Goal: Information Seeking & Learning: Find specific fact

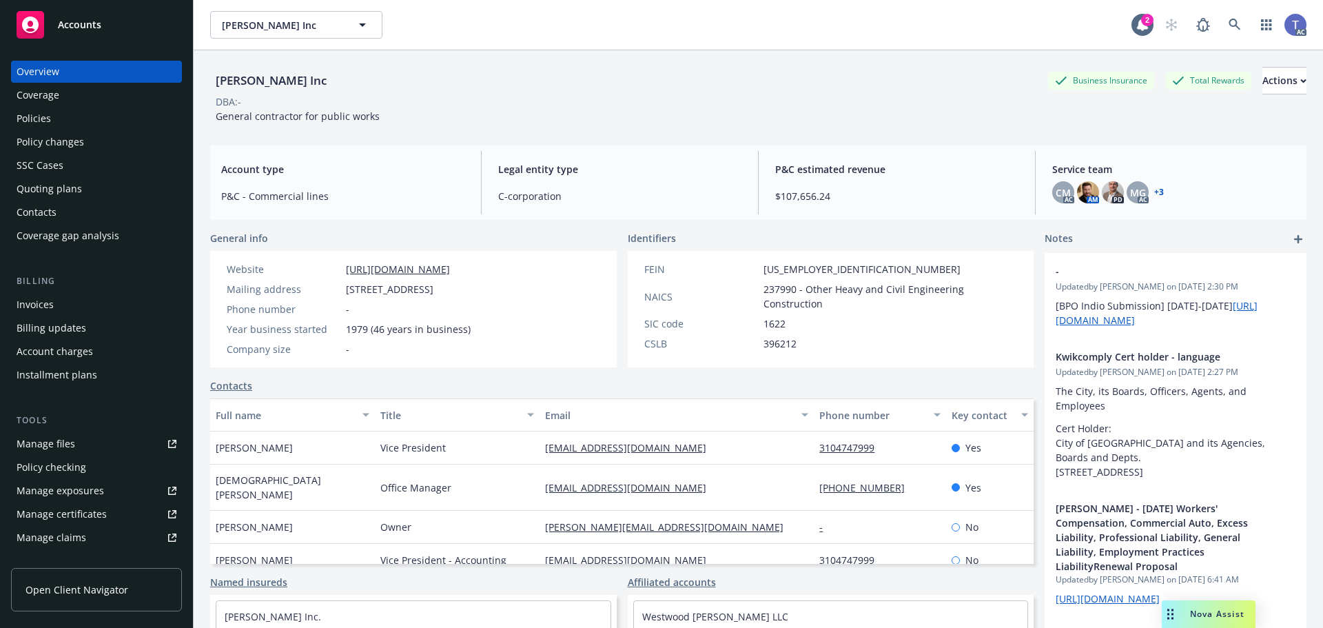
click at [58, 134] on div "Policy changes" at bounding box center [51, 142] width 68 height 22
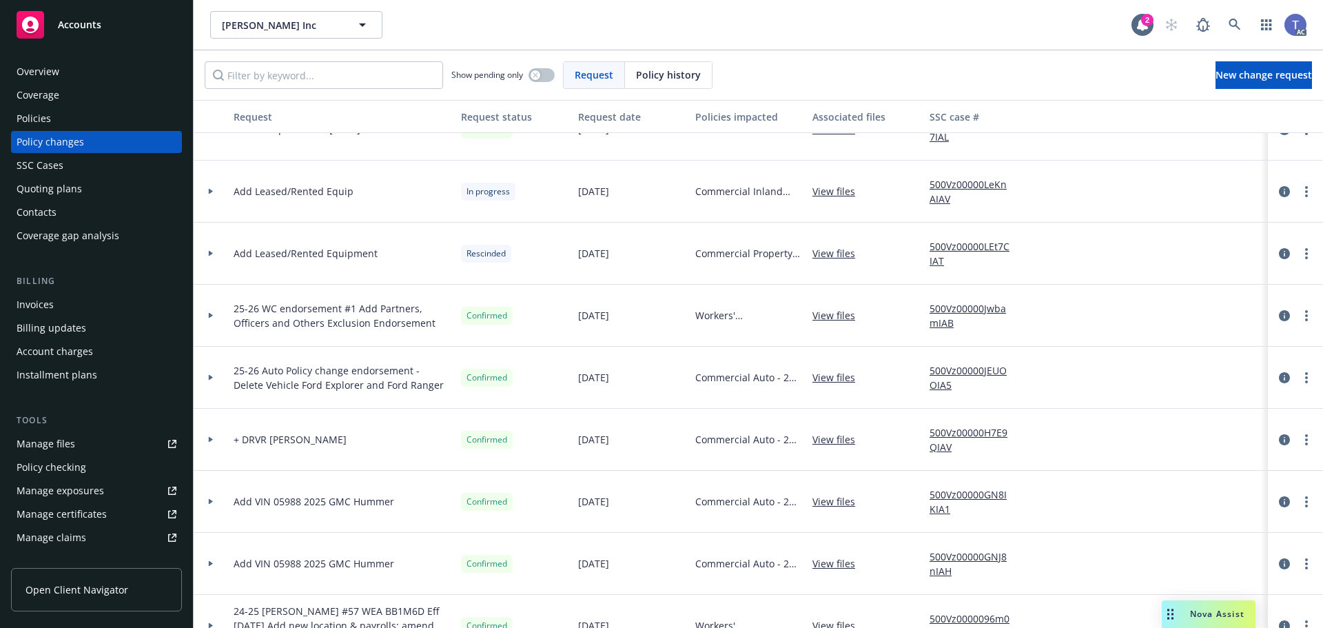
scroll to position [413, 0]
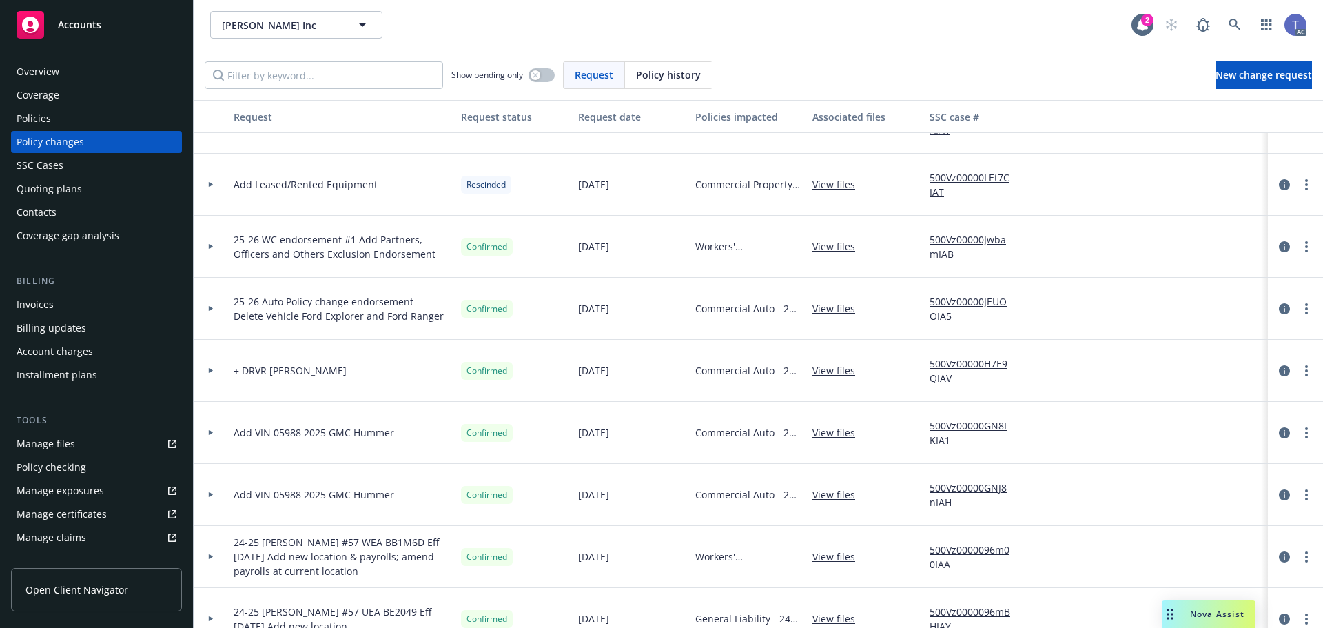
click at [840, 434] on link "View files" at bounding box center [839, 432] width 54 height 14
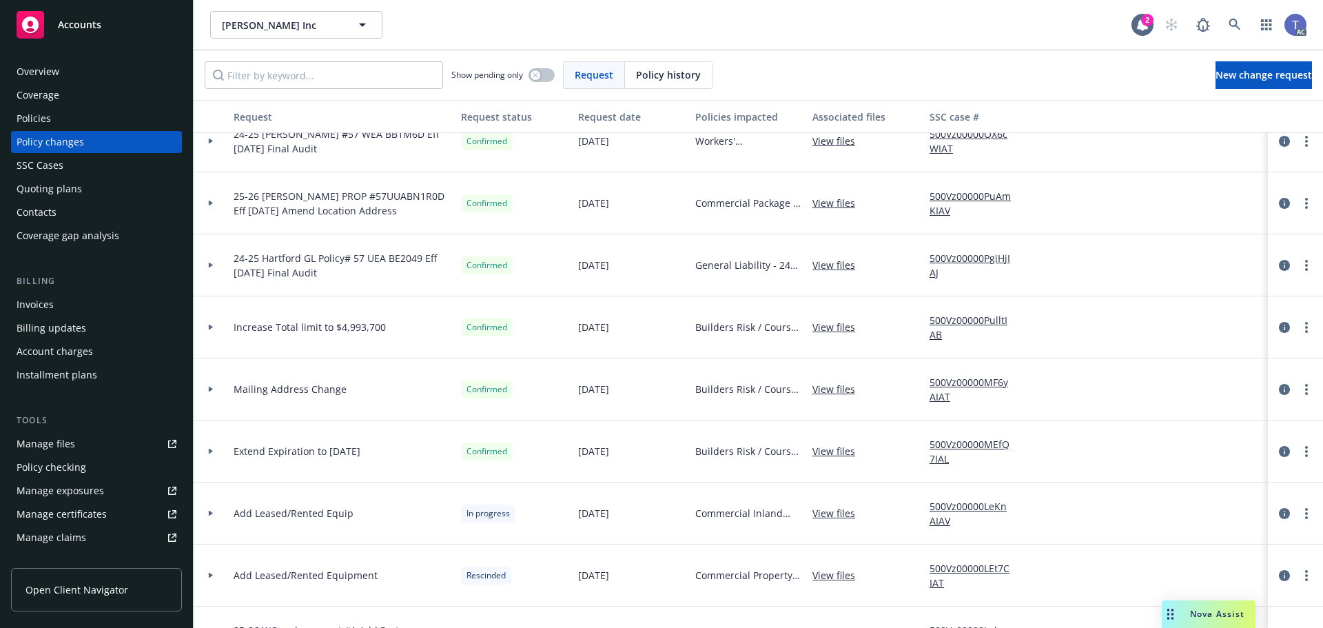
scroll to position [0, 0]
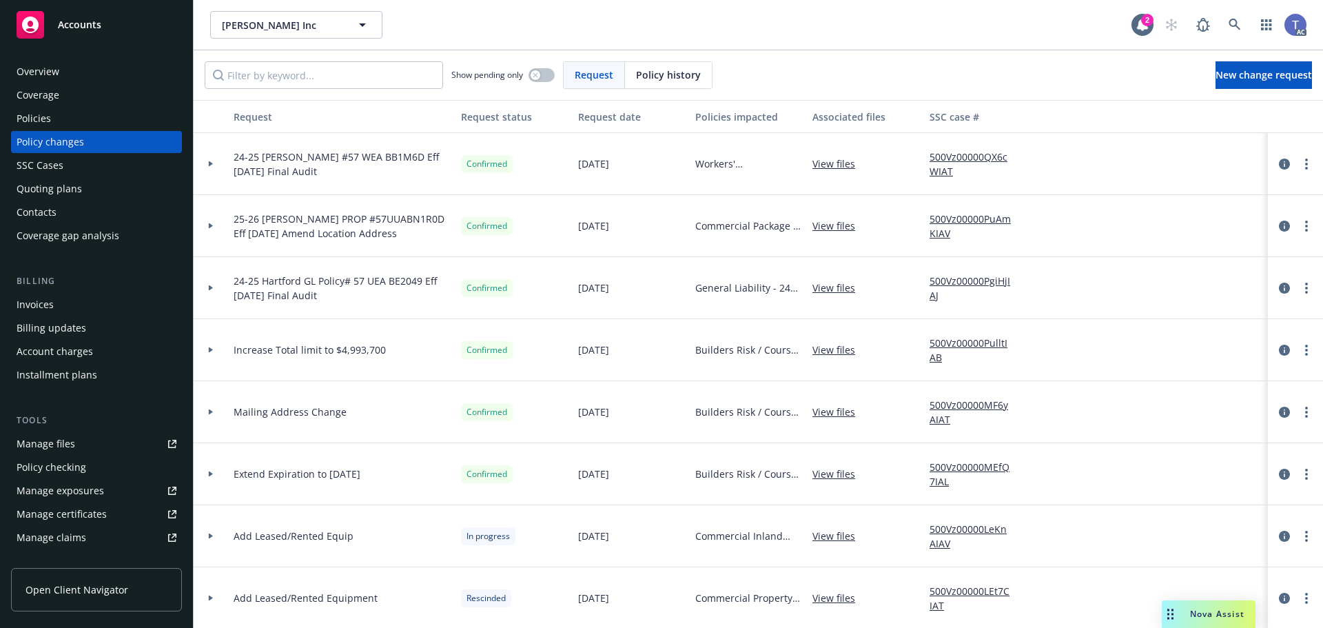
click at [72, 116] on div "Policies" at bounding box center [97, 118] width 160 height 22
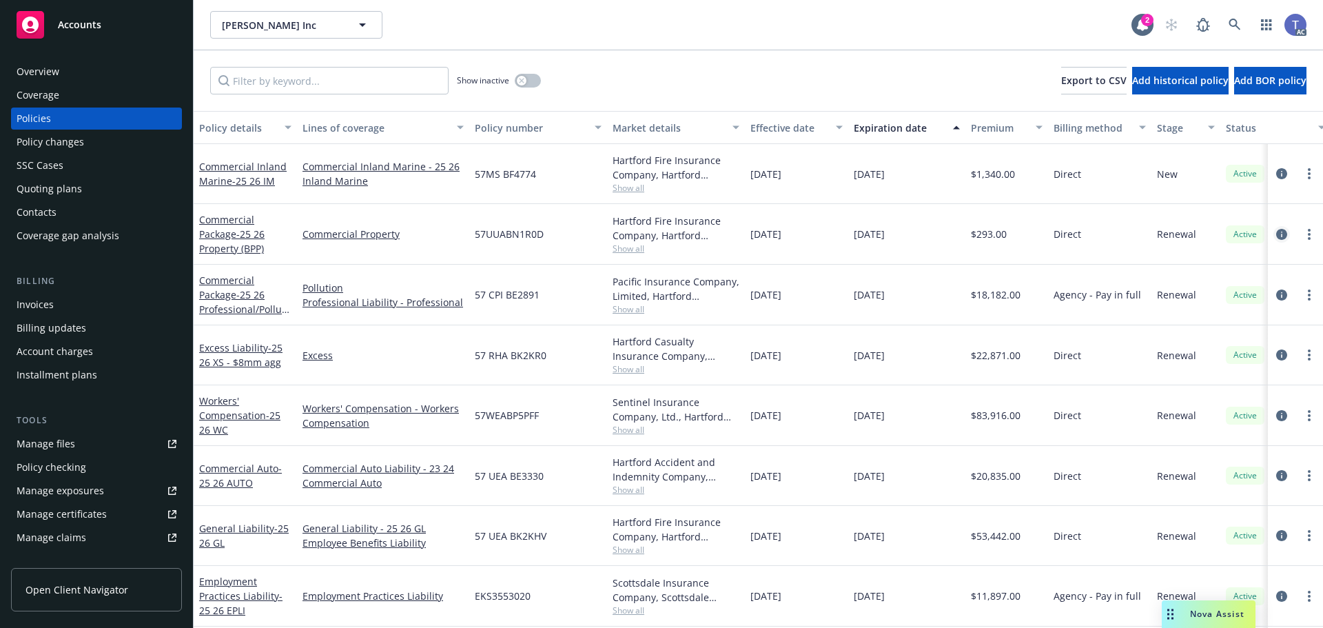
click at [1276, 234] on icon "circleInformation" at bounding box center [1281, 234] width 11 height 11
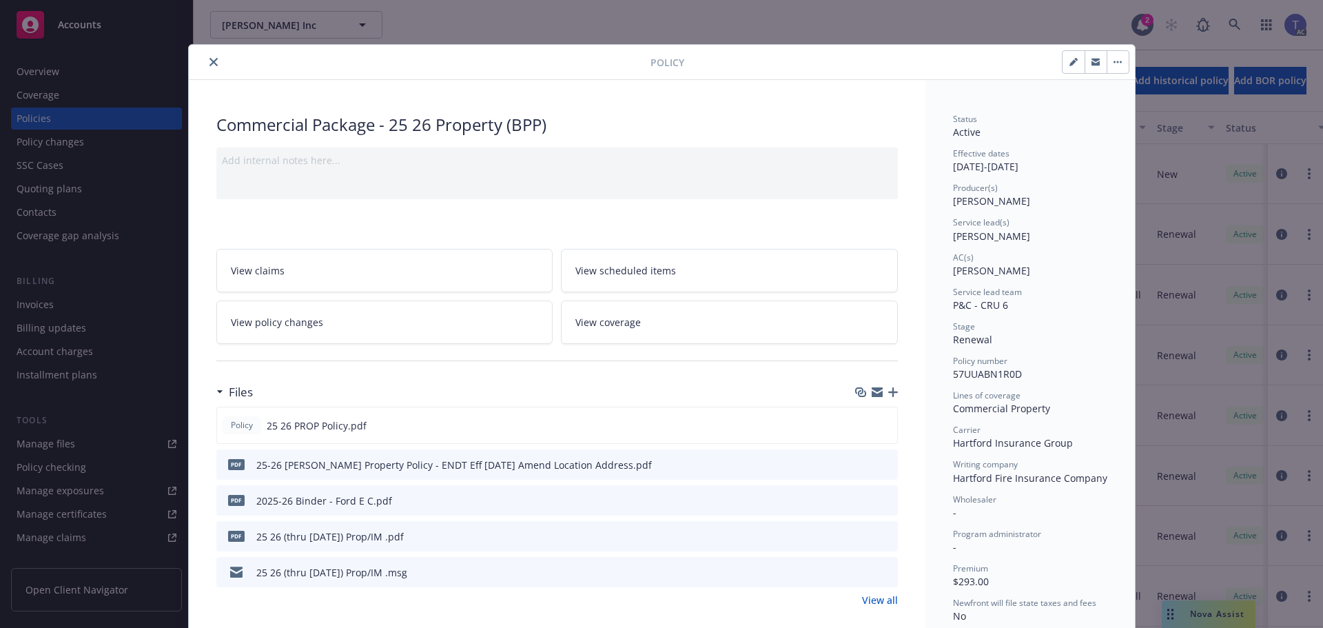
click at [209, 63] on icon "close" at bounding box center [213, 62] width 8 height 8
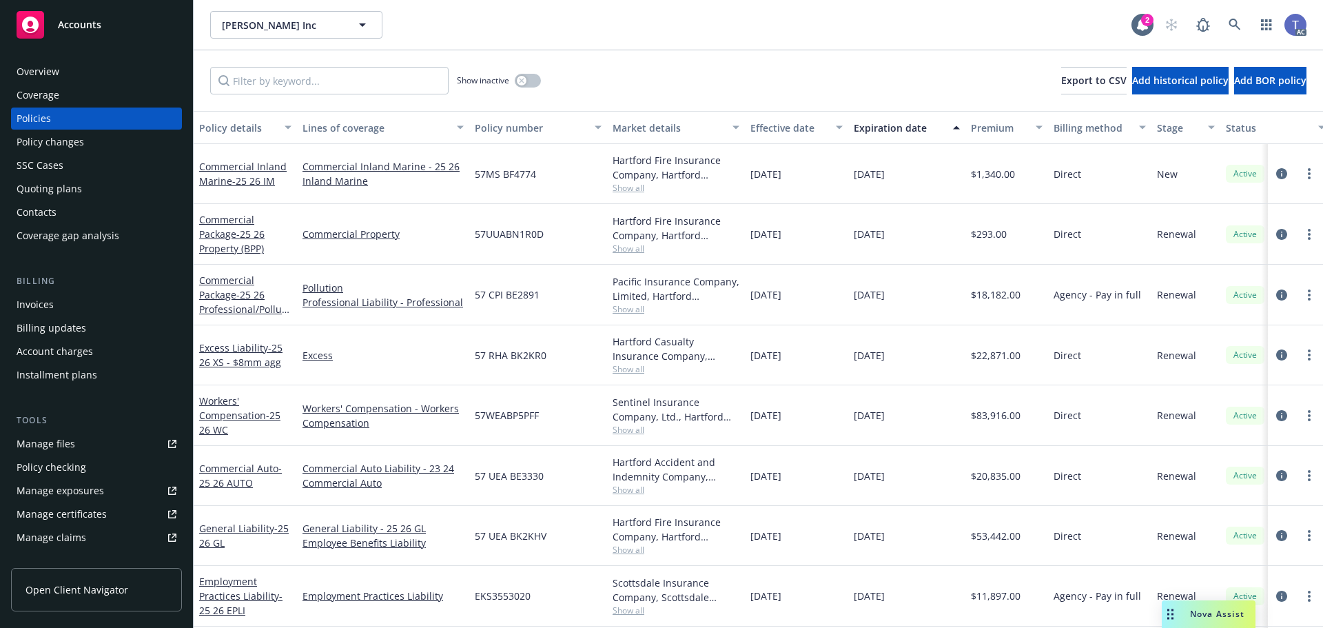
click at [65, 20] on span "Accounts" at bounding box center [79, 24] width 43 height 11
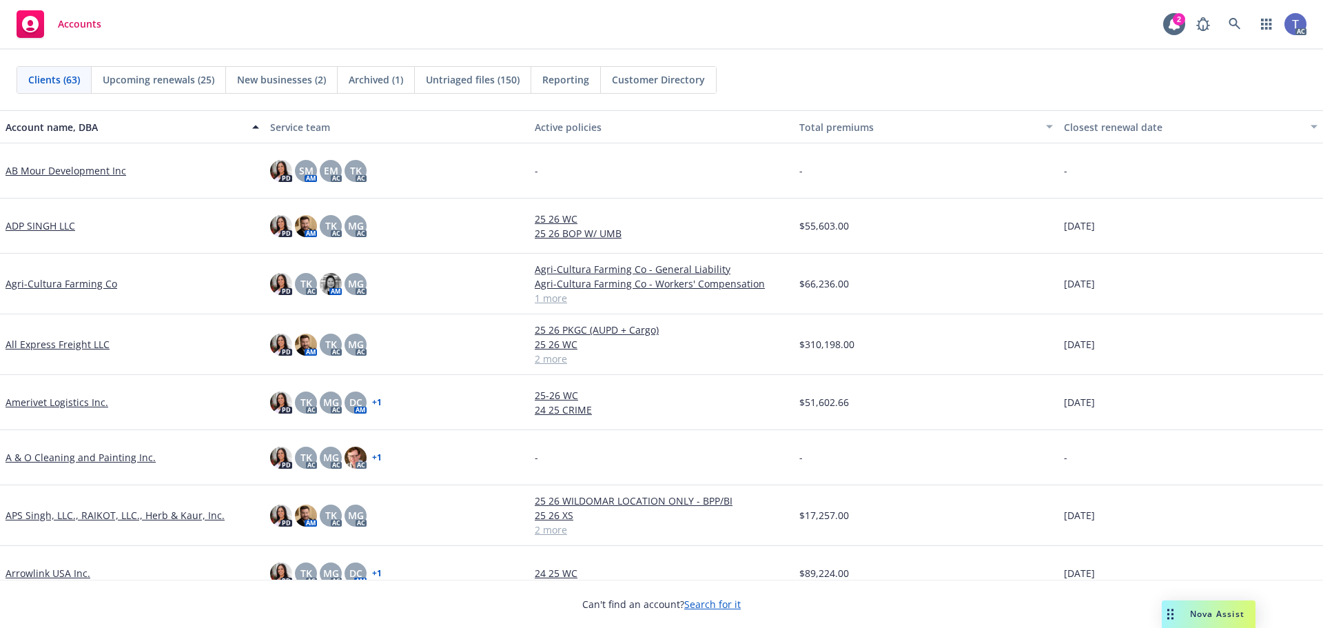
click at [844, 95] on div "Clients (63) Upcoming renewals (25) New businesses (2) Archived (1) Untriaged f…" at bounding box center [661, 80] width 1323 height 61
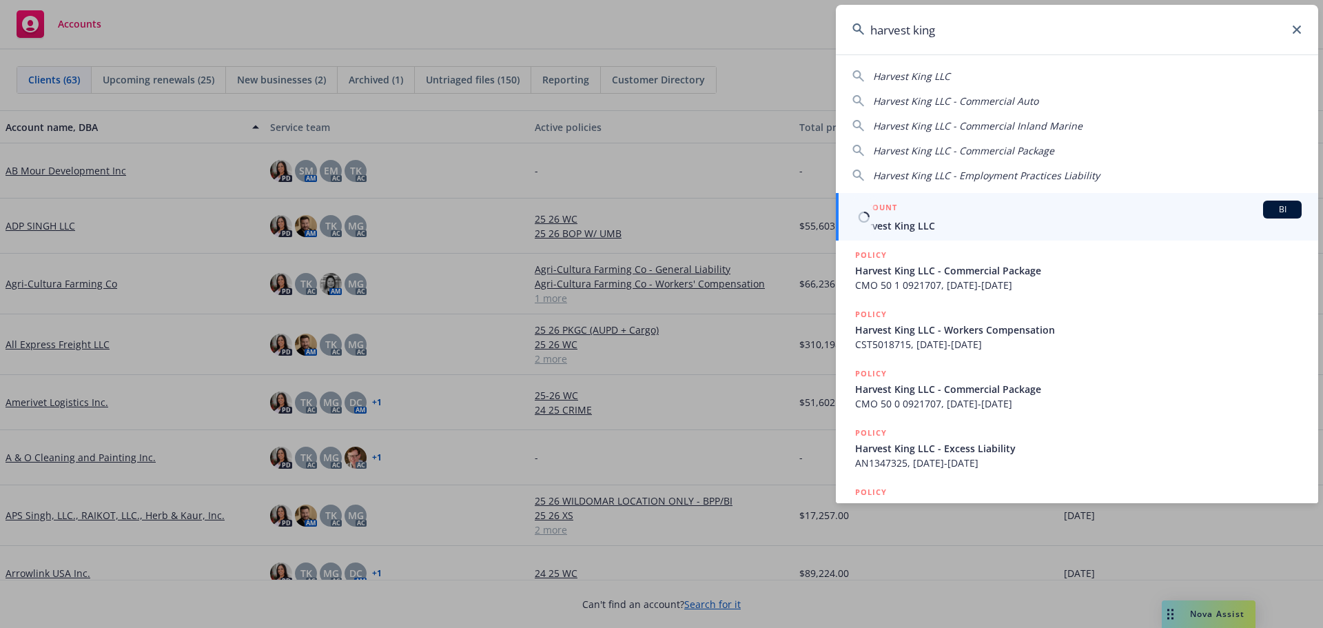
type input "harvest king"
click at [925, 221] on span "Harvest King LLC" at bounding box center [1078, 225] width 447 height 14
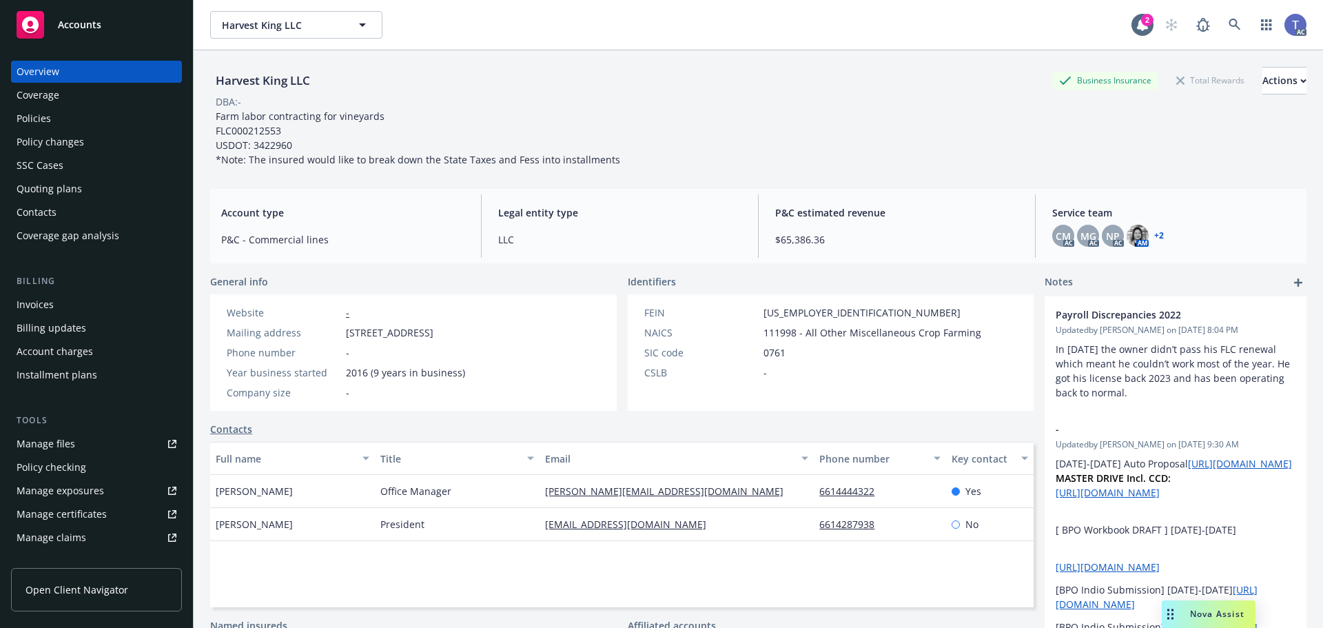
click at [269, 146] on span "Farm labor contracting for vineyards FLC000212553 USDOT: 3422960 *Note: The ins…" at bounding box center [418, 138] width 404 height 57
copy span "3422960"
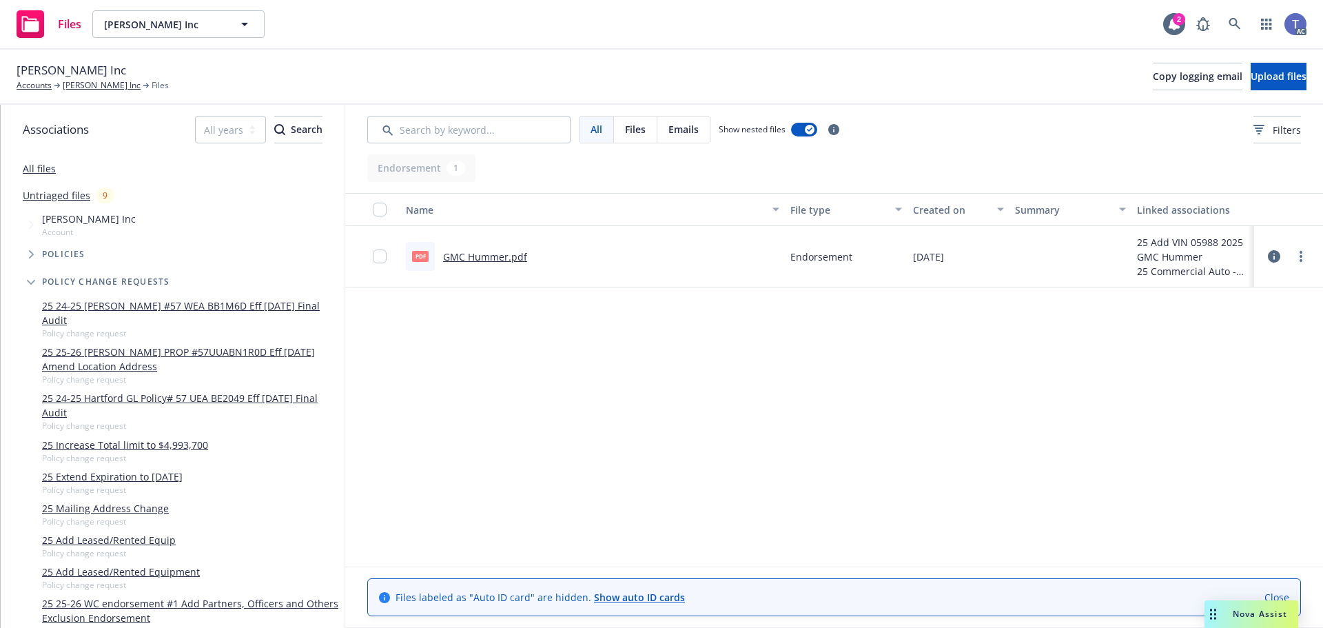
click at [513, 255] on link "GMC Hummer.pdf" at bounding box center [485, 256] width 84 height 13
